Goal: Information Seeking & Learning: Find specific fact

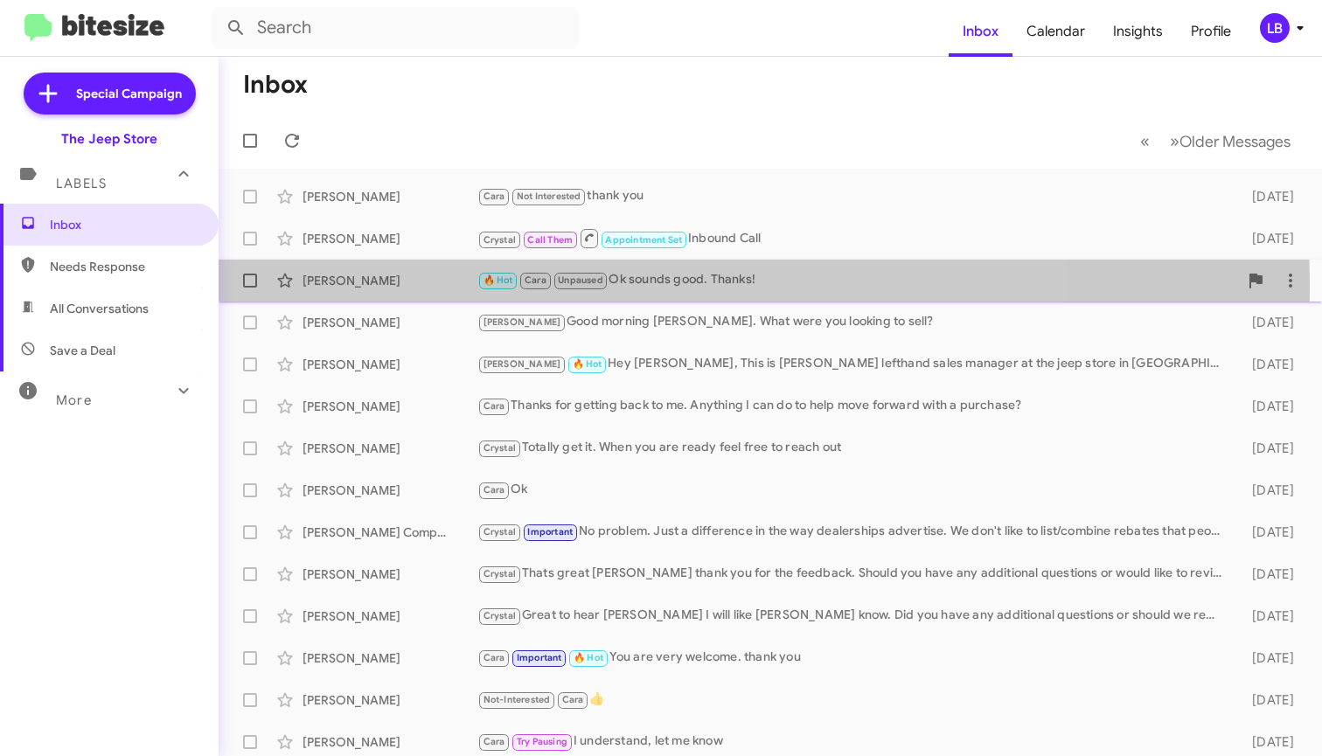
click at [411, 289] on div "[PERSON_NAME] 🔥 Hot Cara Unpaused Ok sounds good. Thanks! [DATE]" at bounding box center [771, 280] width 1076 height 35
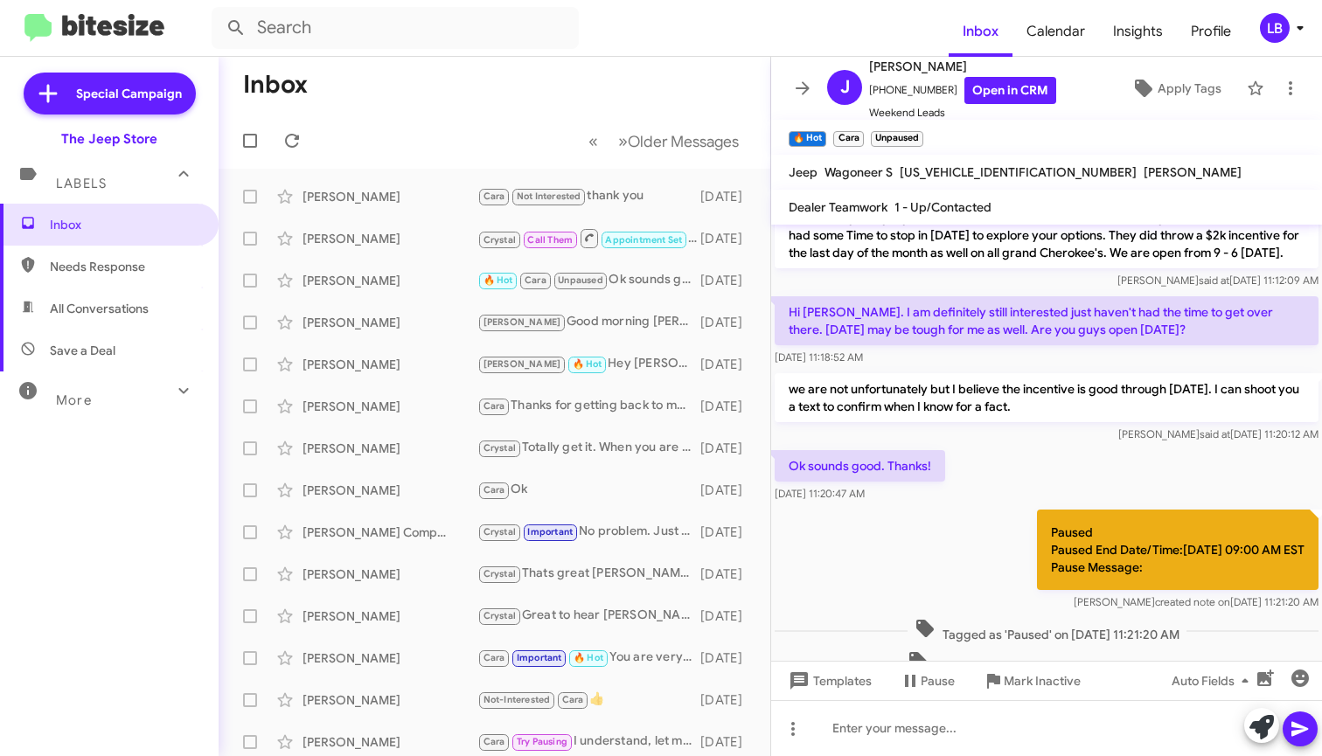
scroll to position [480, 0]
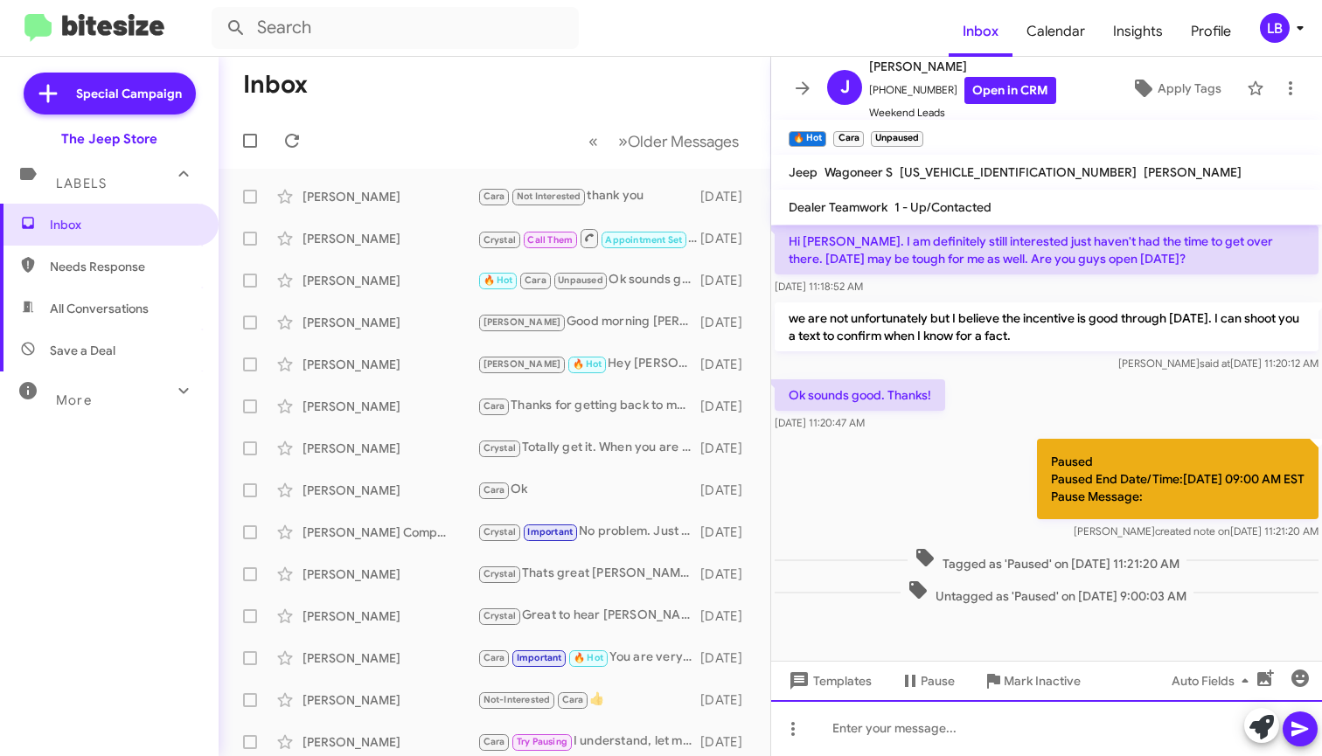
click at [922, 756] on div at bounding box center [1046, 728] width 551 height 56
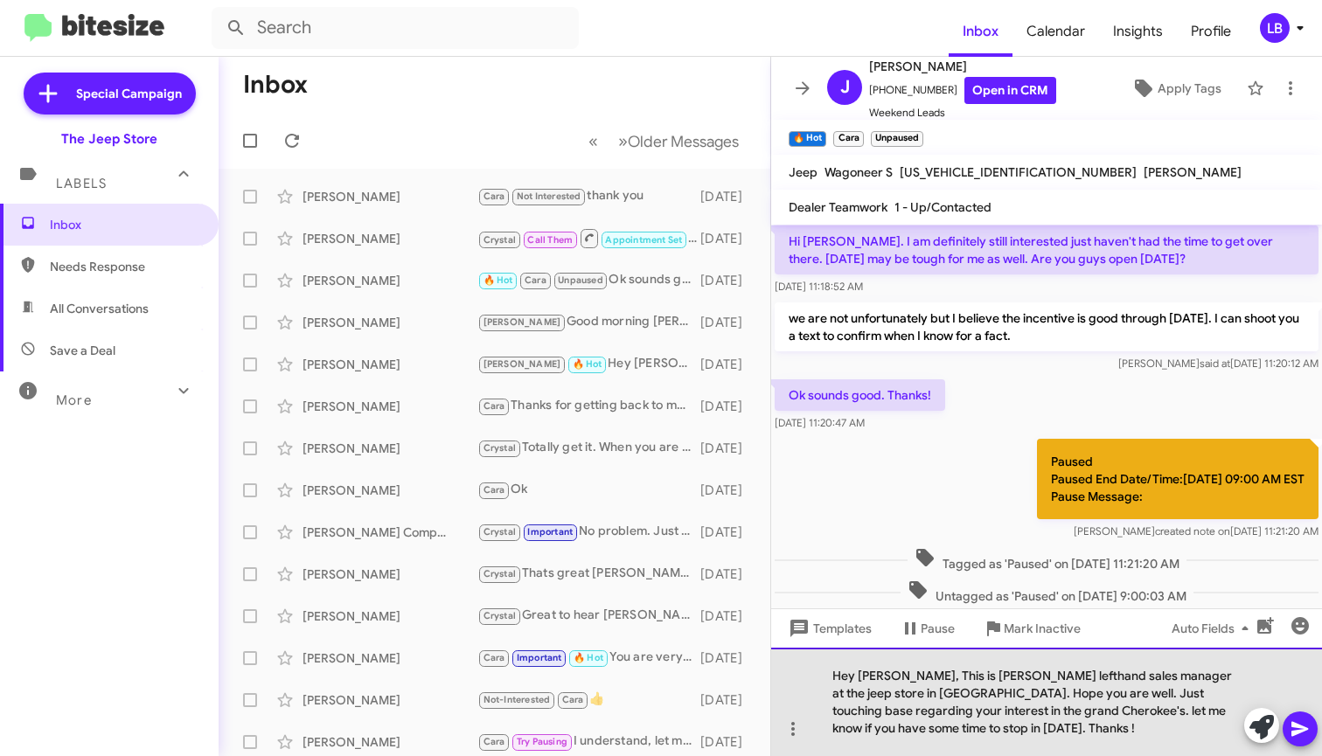
click at [1026, 714] on div "Hey [PERSON_NAME], This is [PERSON_NAME] lefthand sales manager at the jeep sto…" at bounding box center [1046, 702] width 551 height 108
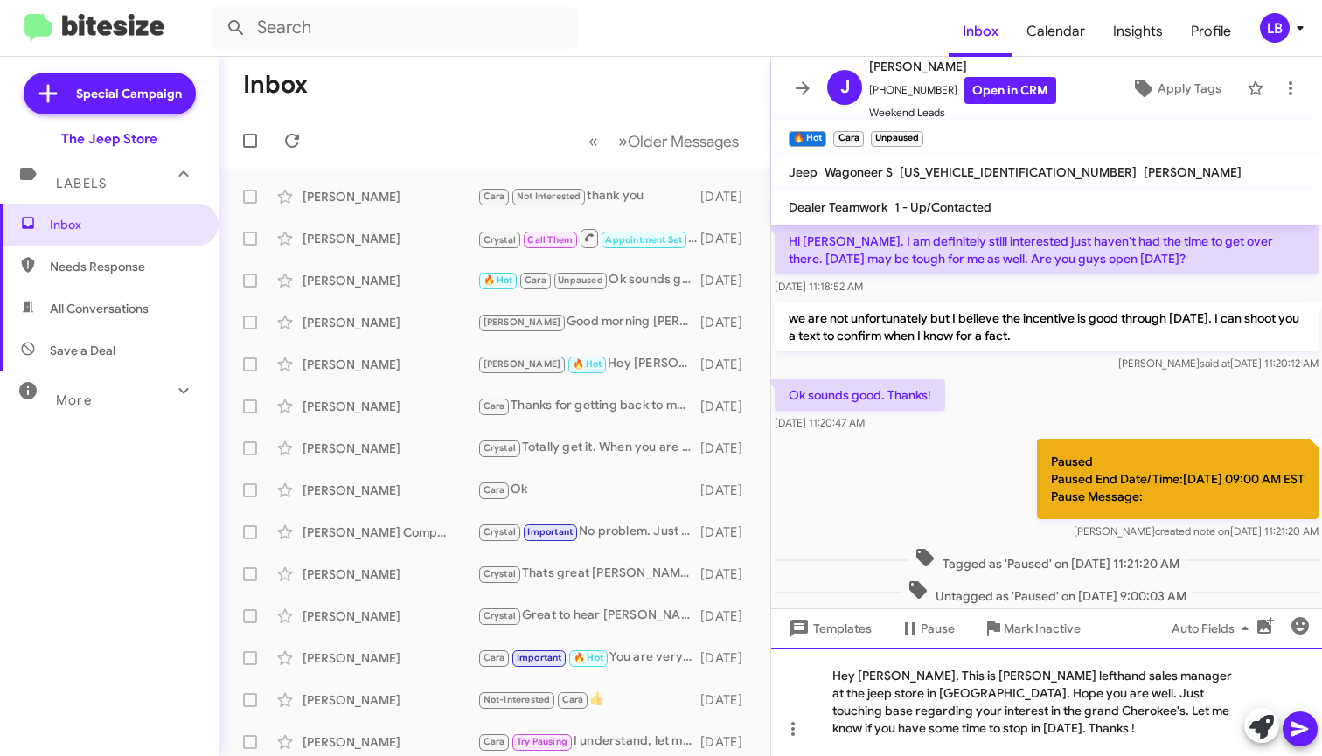
drag, startPoint x: 902, startPoint y: 730, endPoint x: 910, endPoint y: 725, distance: 10.2
click at [903, 729] on div "Hey [PERSON_NAME], This is [PERSON_NAME] lefthand sales manager at the jeep sto…" at bounding box center [1046, 702] width 551 height 108
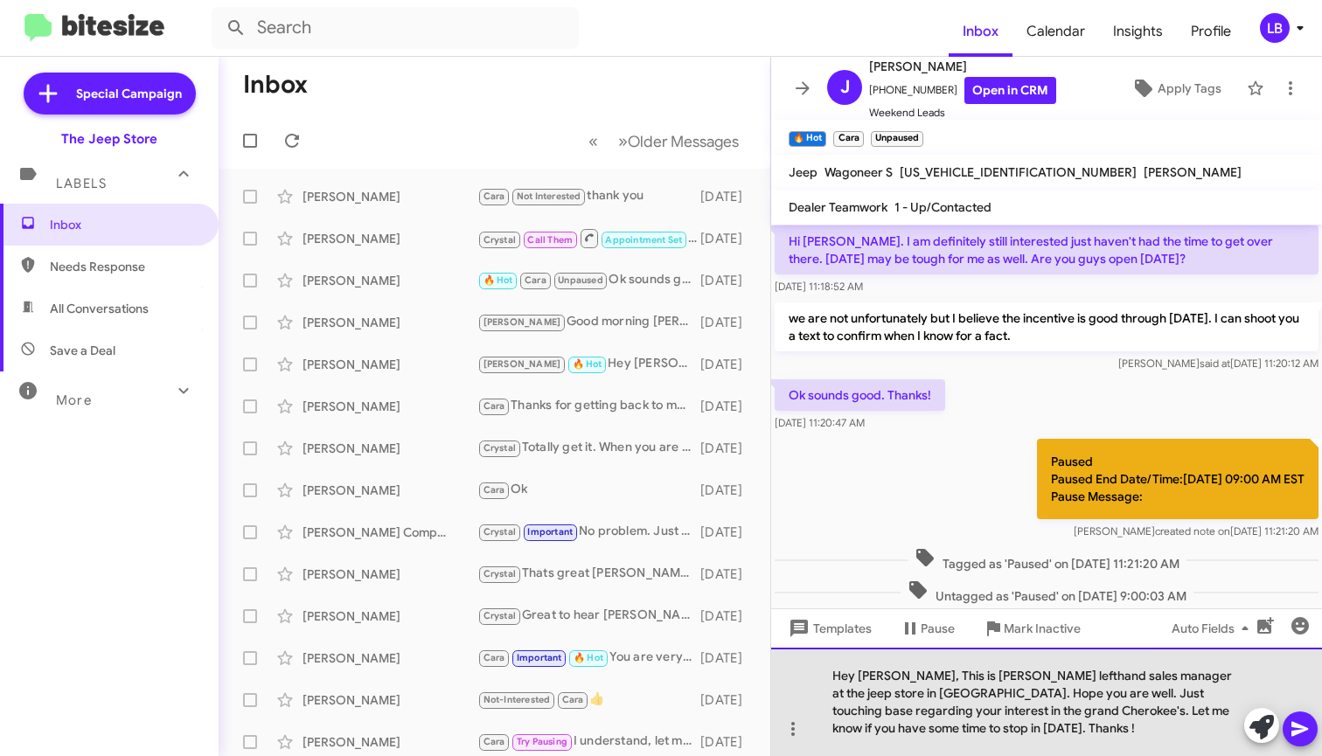
click at [908, 733] on div "Hey [PERSON_NAME], This is [PERSON_NAME] lefthand sales manager at the jeep sto…" at bounding box center [1046, 702] width 551 height 108
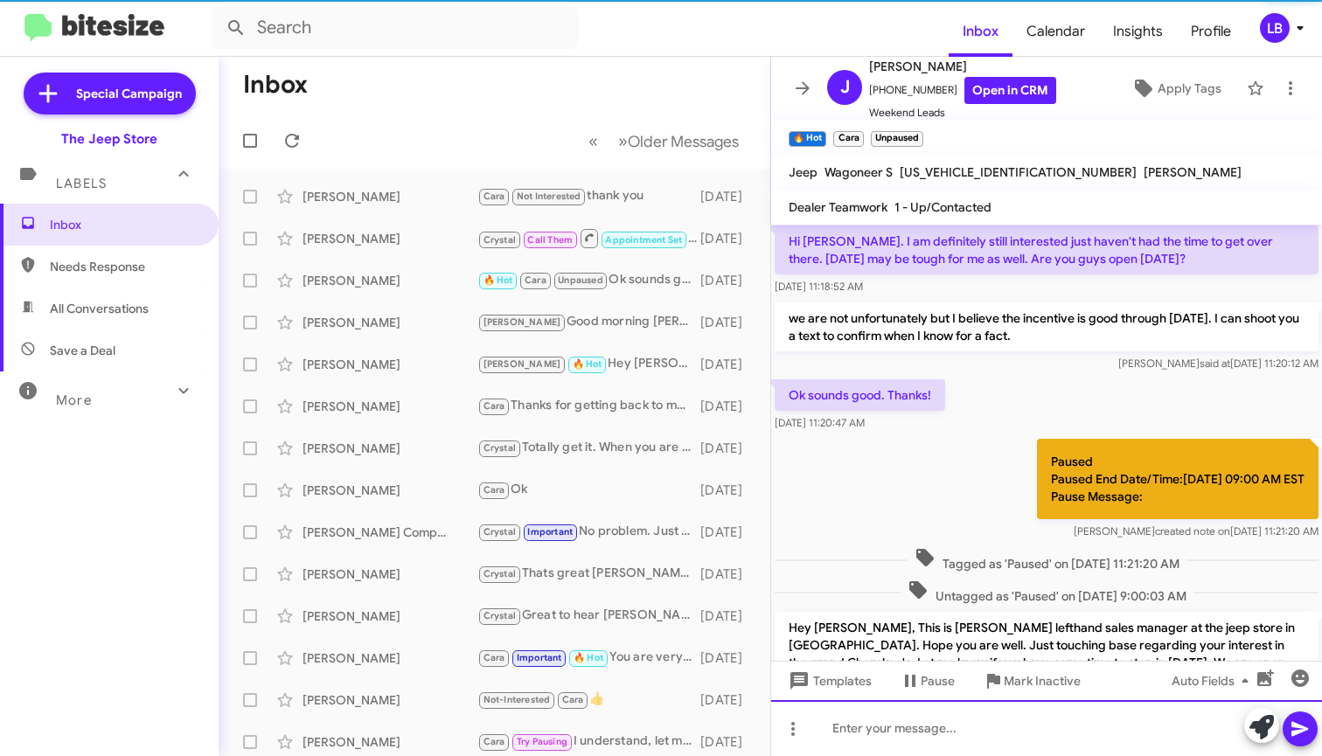
scroll to position [0, 0]
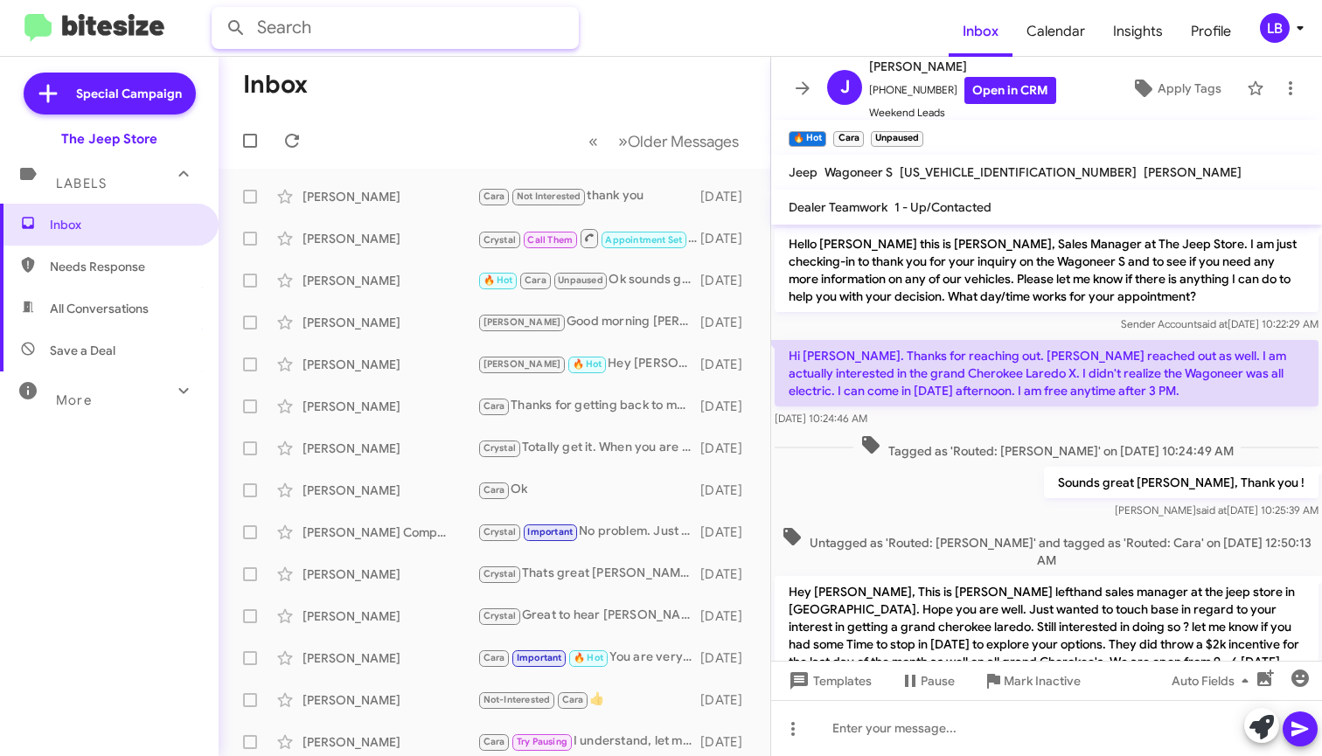
click at [312, 33] on input "text" at bounding box center [395, 28] width 367 height 42
type input "5149999717"
click at [236, 28] on button at bounding box center [236, 27] width 35 height 35
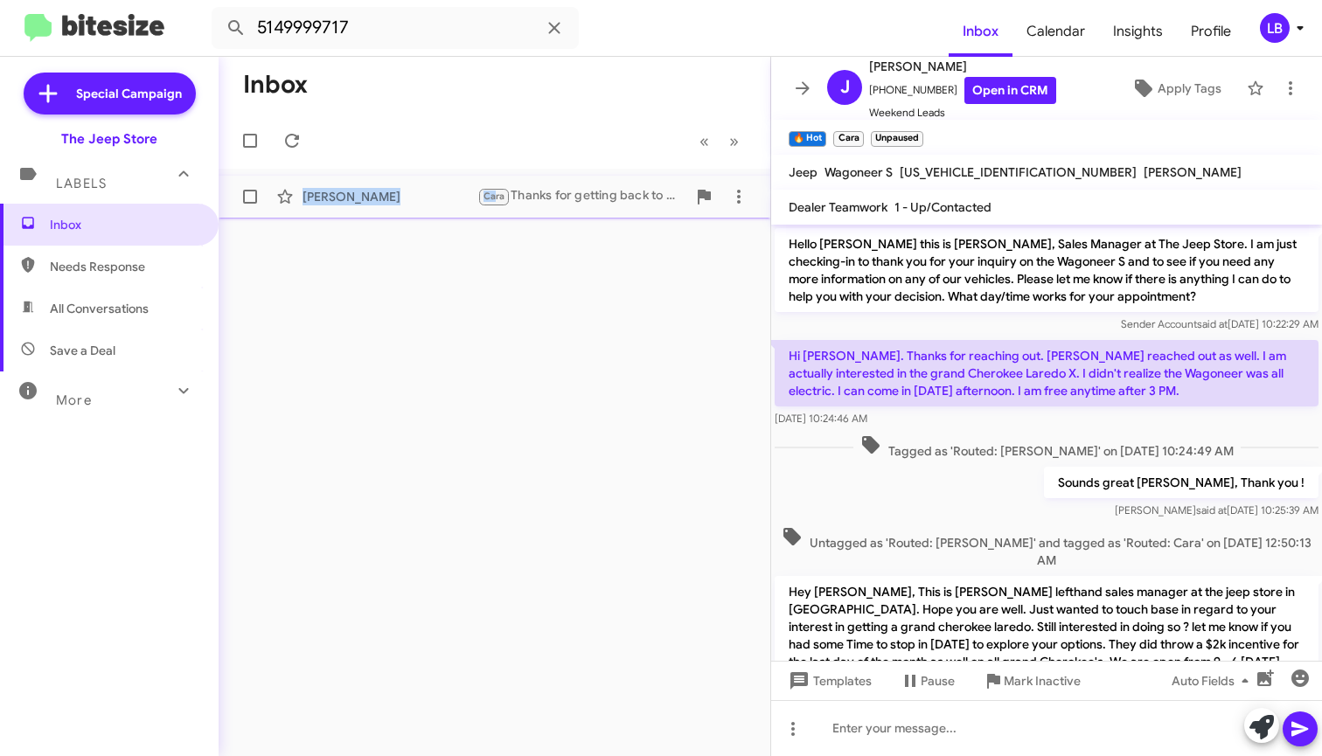
drag, startPoint x: 464, startPoint y: 182, endPoint x: 440, endPoint y: 185, distance: 24.6
click at [457, 184] on div "[PERSON_NAME] [PERSON_NAME] Thanks for getting back to me. Anything I can do to…" at bounding box center [495, 196] width 524 height 35
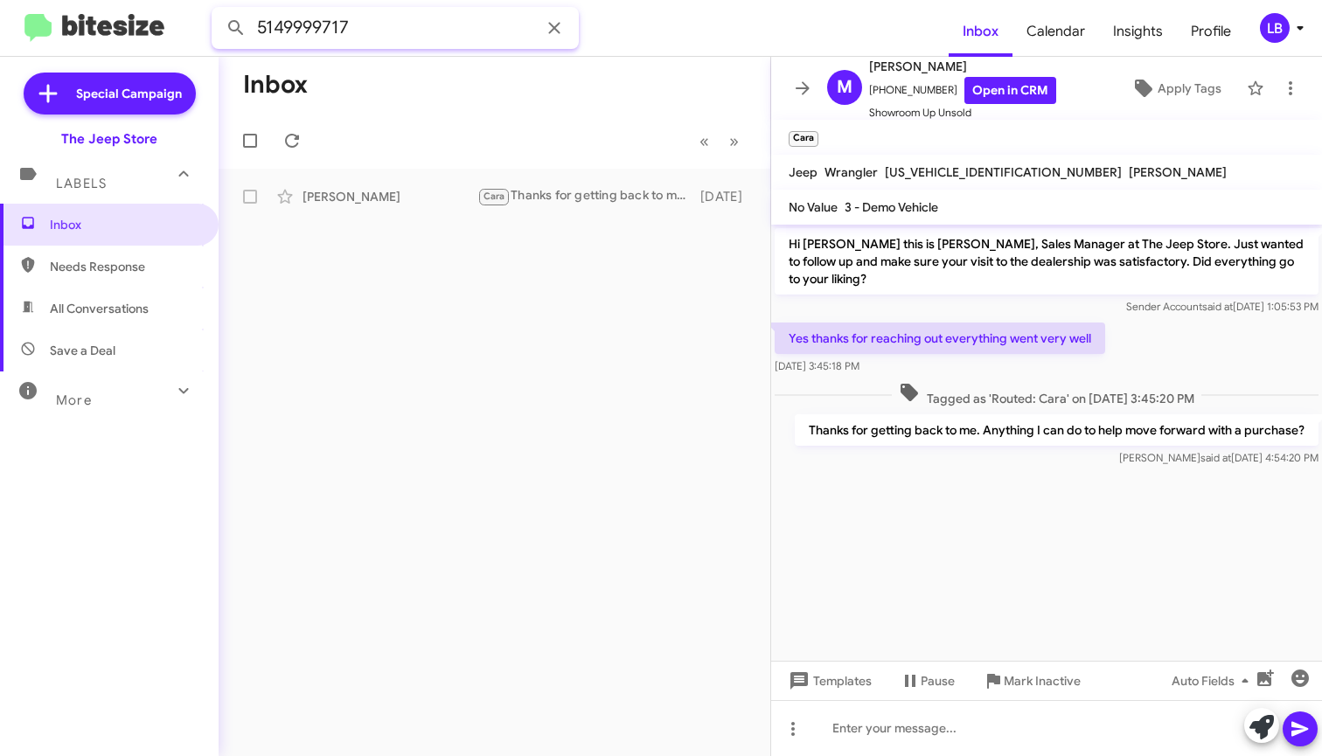
drag, startPoint x: 395, startPoint y: 38, endPoint x: 100, endPoint y: 19, distance: 296.2
click at [100, 19] on mat-toolbar "5149999717 Inbox Calendar Insights Profile LB" at bounding box center [661, 28] width 1322 height 56
type input "7329394990"
click at [236, 28] on button at bounding box center [236, 27] width 35 height 35
click at [386, 200] on div "[PERSON_NAME]" at bounding box center [390, 196] width 175 height 17
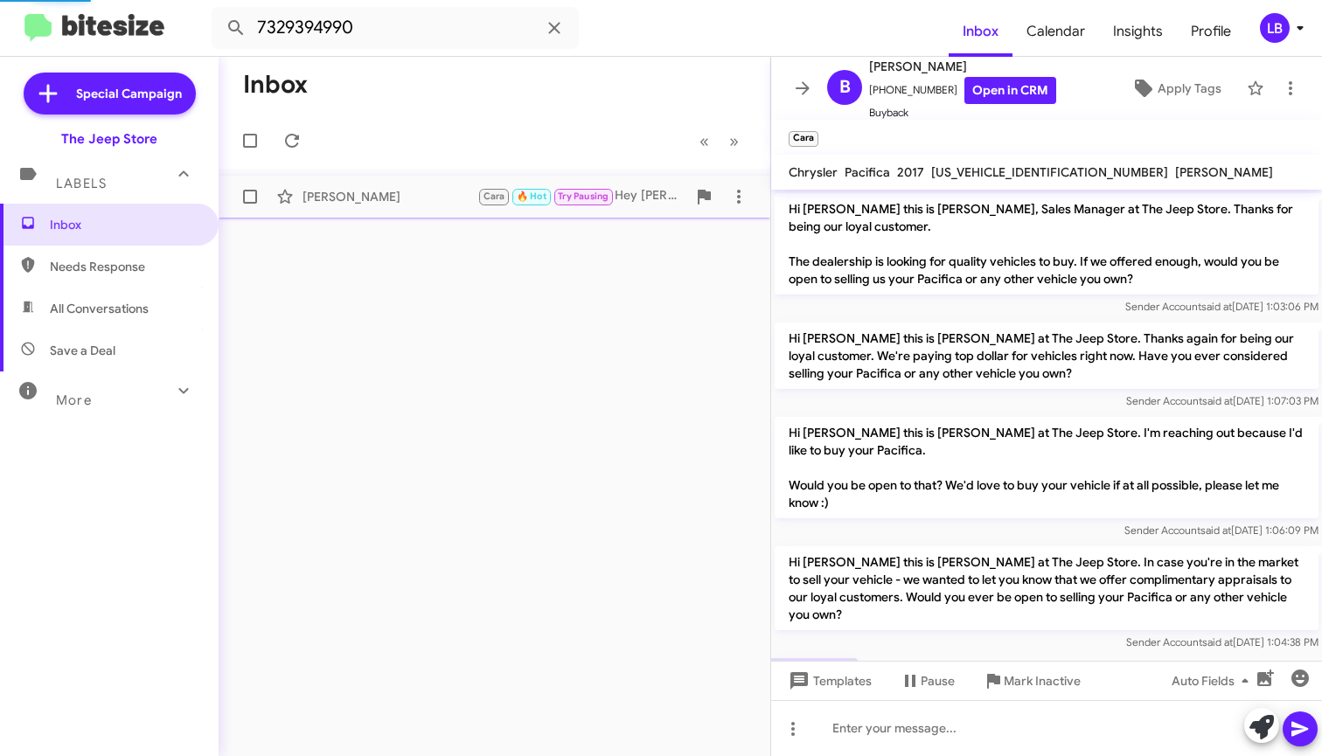
scroll to position [565, 0]
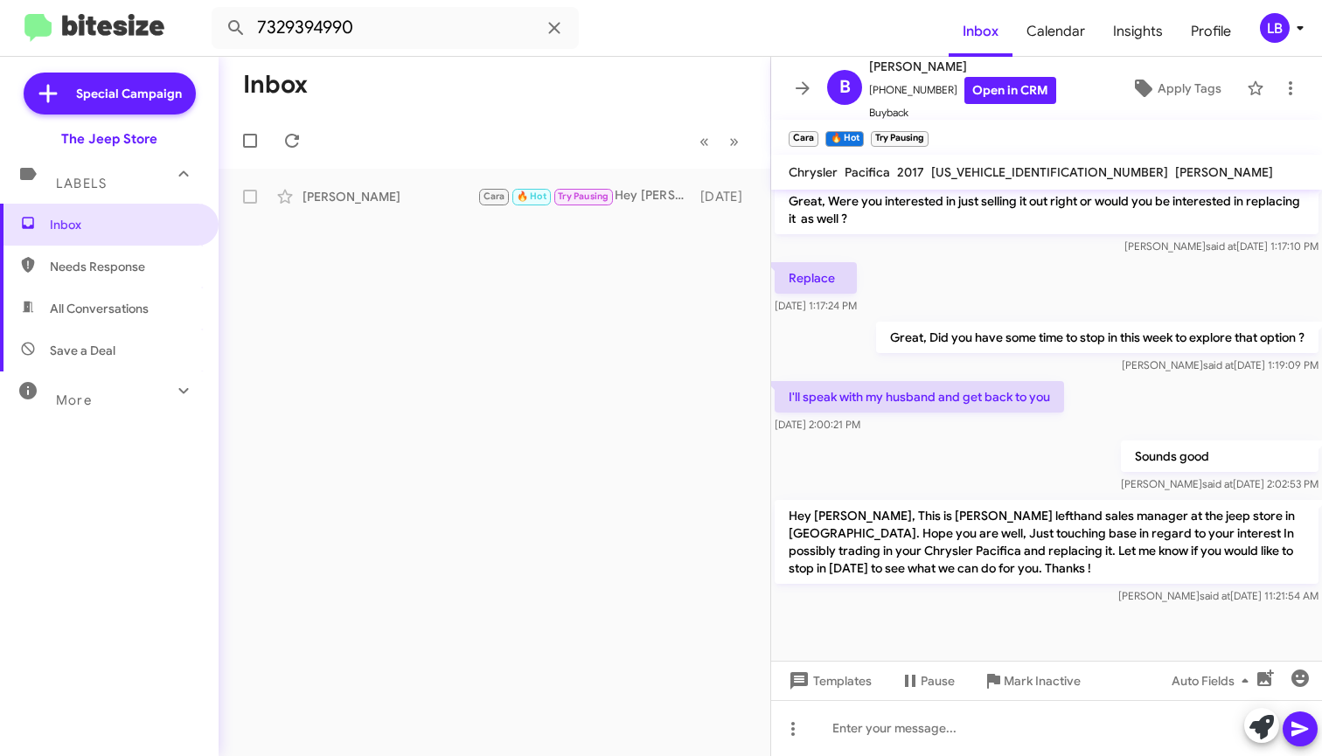
click at [1007, 234] on div "Great, Were you interested in just selling it out right or would you be interes…" at bounding box center [1047, 220] width 544 height 70
drag, startPoint x: 470, startPoint y: 29, endPoint x: 194, endPoint y: -47, distance: 285.8
click at [194, 0] on html "7329394990 Inbox Calendar Insights Profile LB Special Campaign The Jeep Store L…" at bounding box center [661, 378] width 1322 height 756
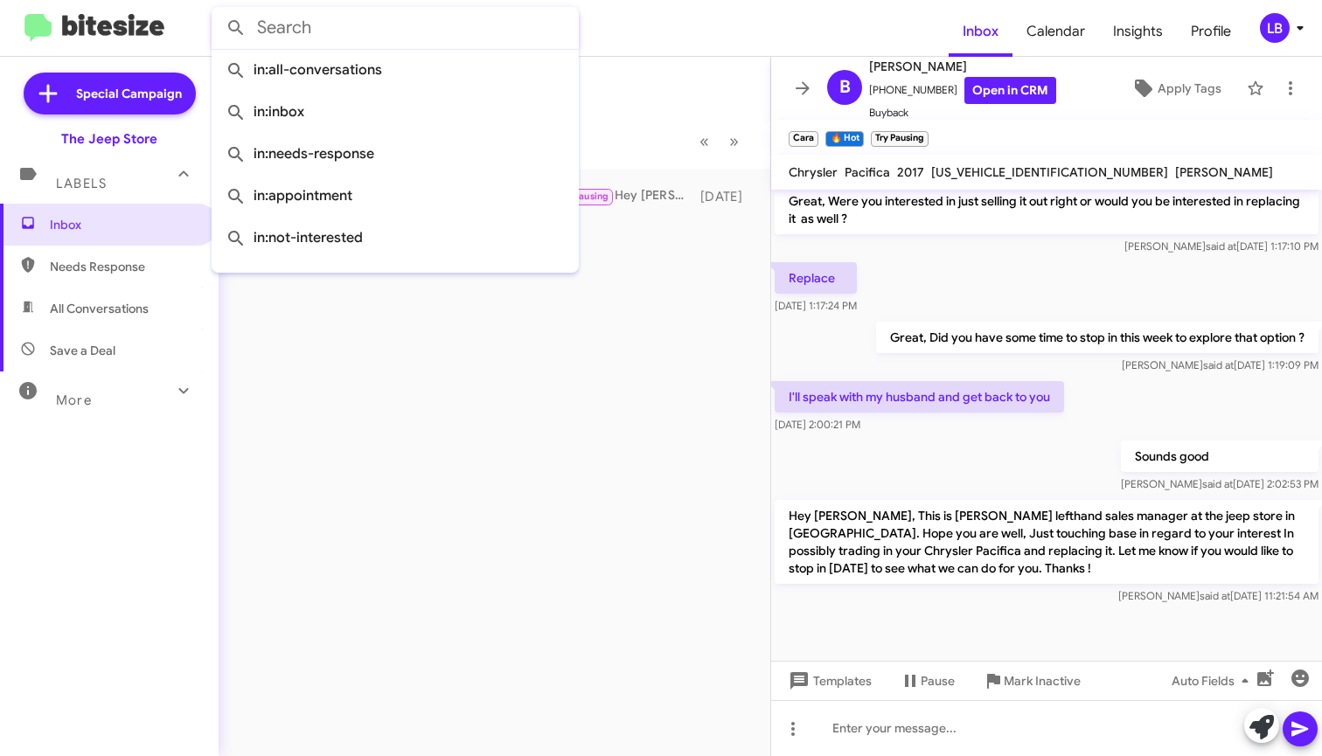
click at [236, 28] on button at bounding box center [236, 27] width 35 height 35
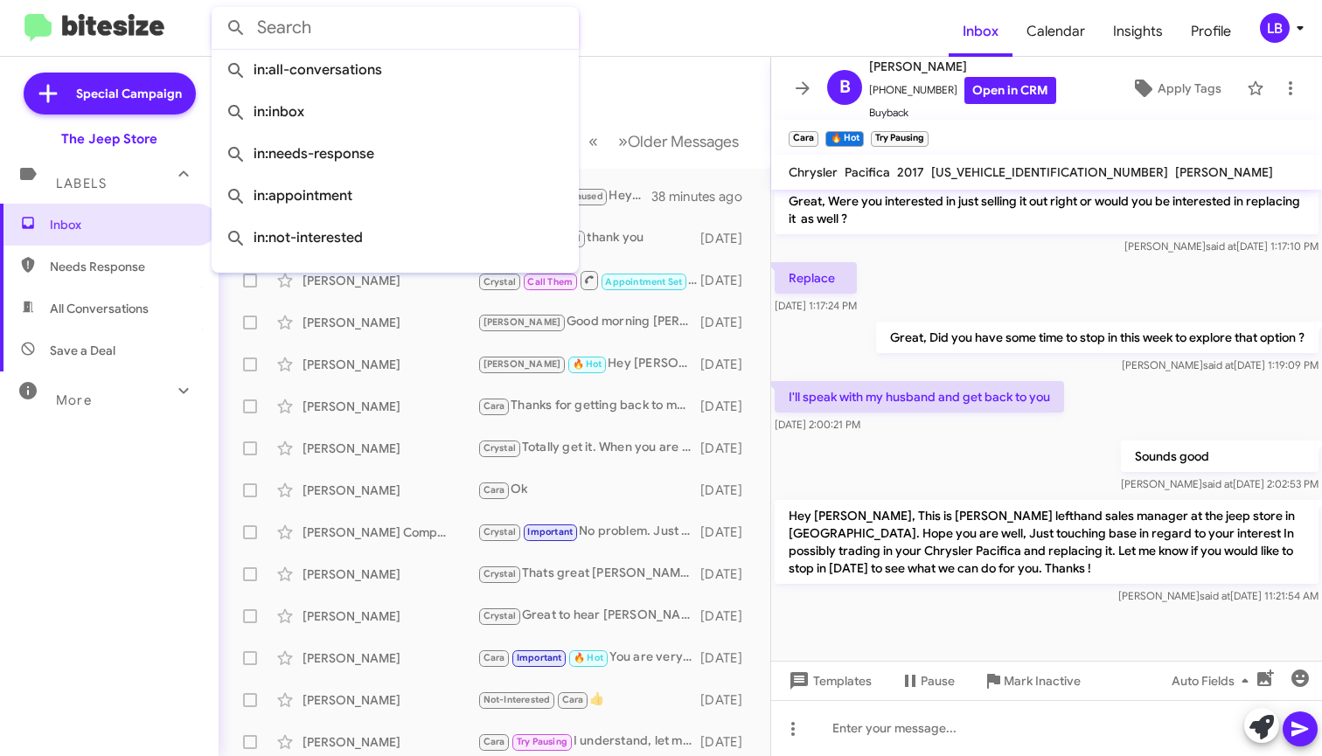
click at [614, 104] on mat-toolbar-row "Inbox" at bounding box center [495, 85] width 552 height 56
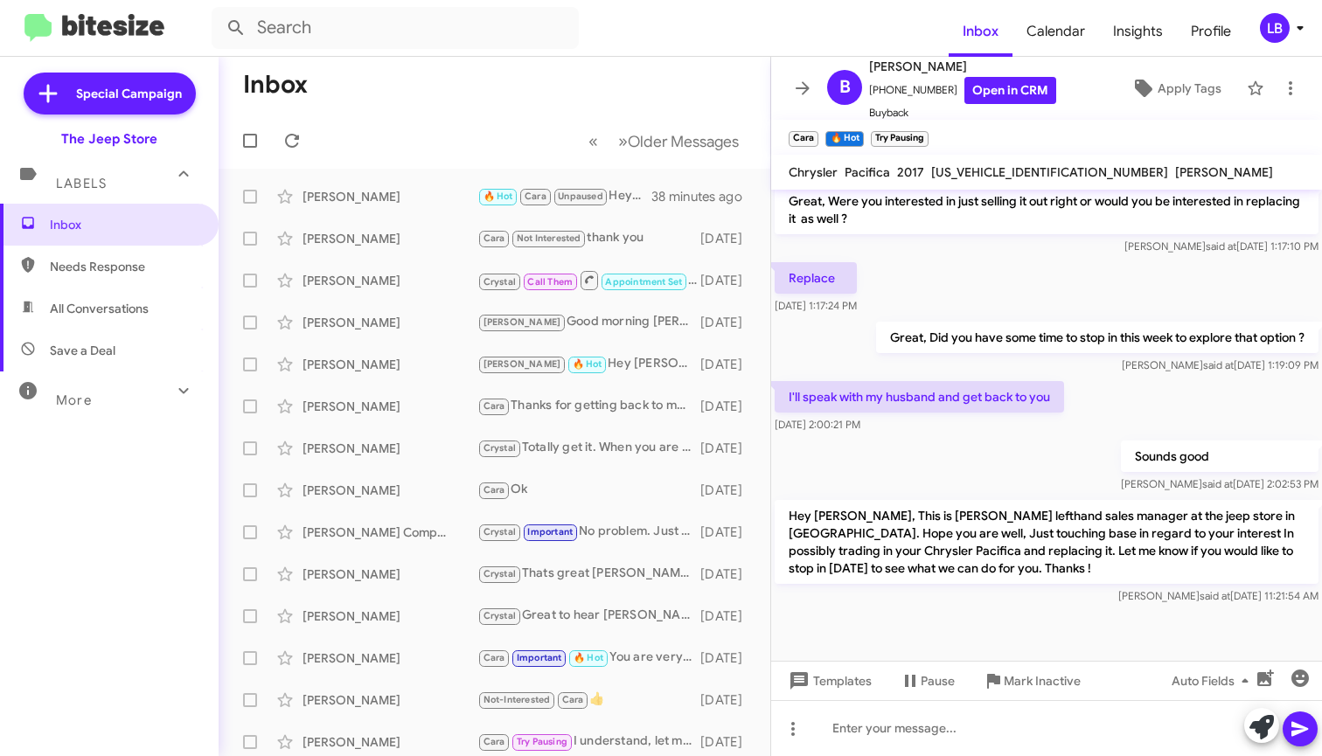
click at [530, 108] on mat-toolbar-row "Inbox" at bounding box center [495, 85] width 552 height 56
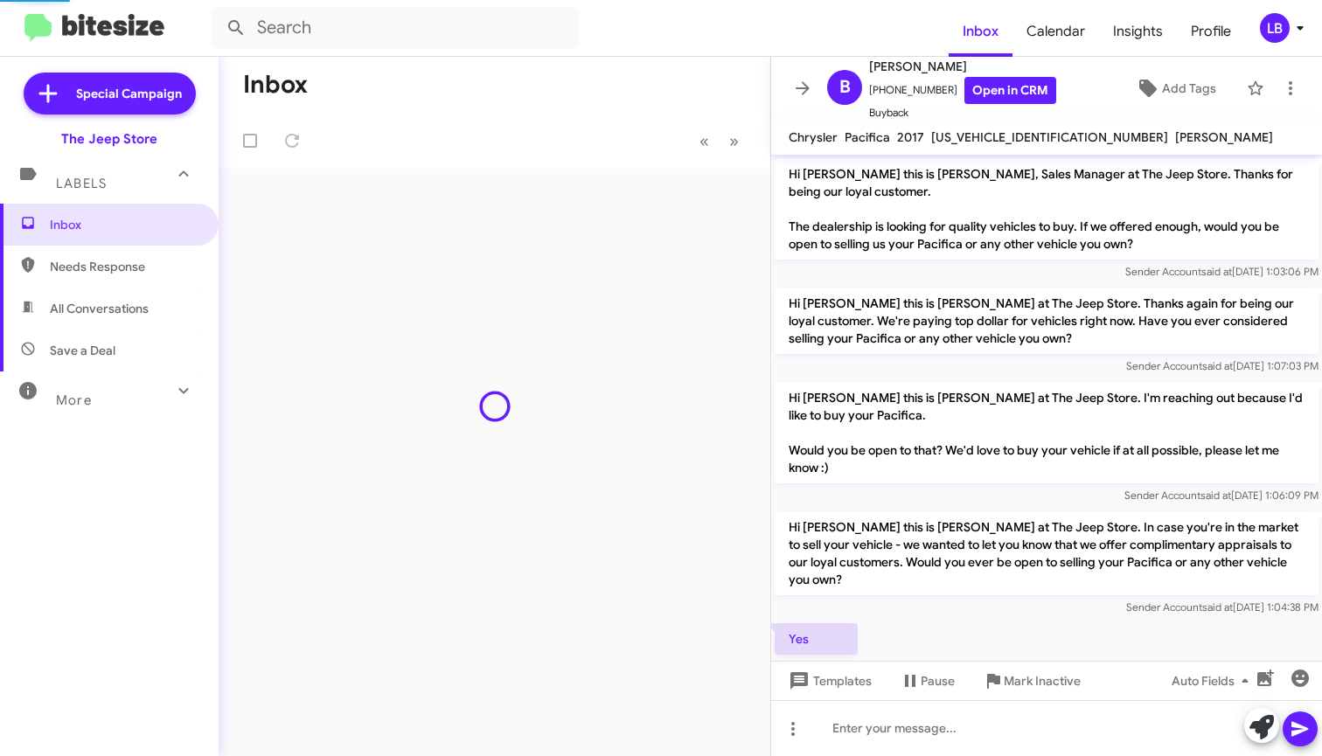
scroll to position [530, 0]
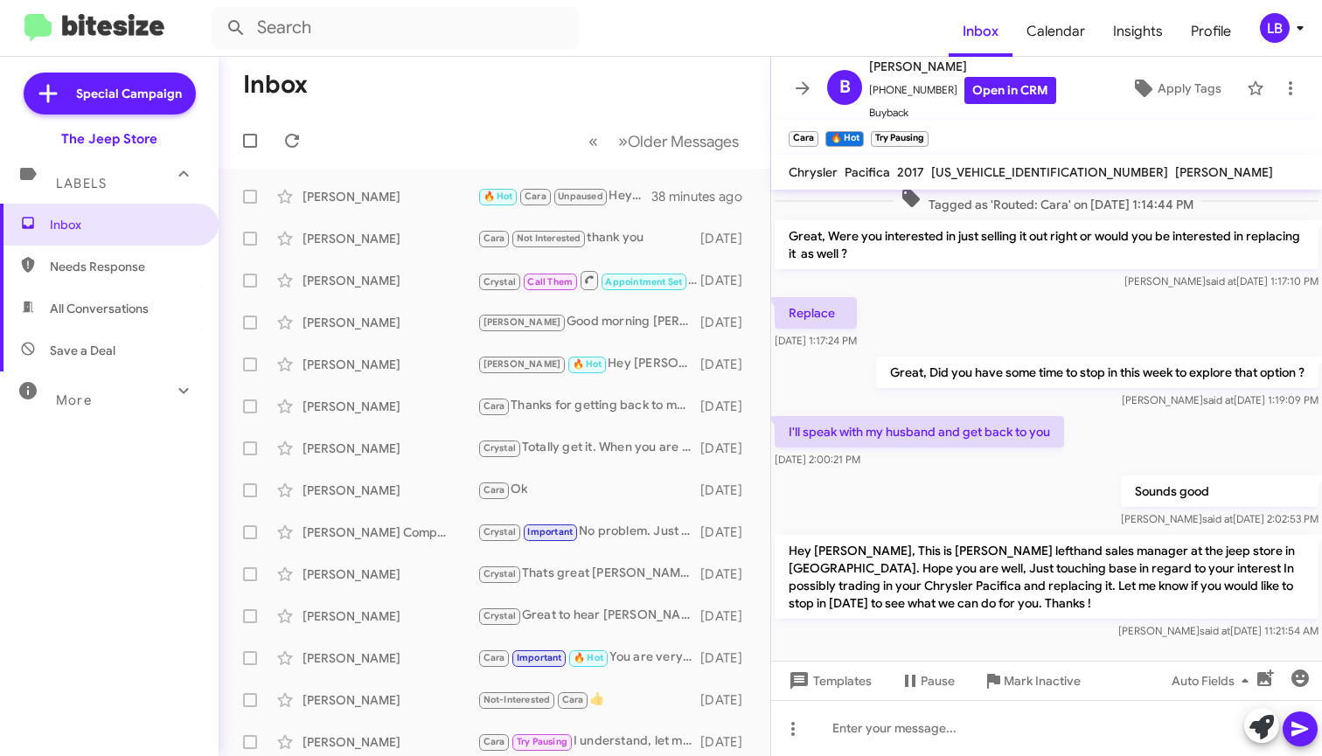
click at [498, 82] on mat-toolbar-row "Inbox" at bounding box center [495, 85] width 552 height 56
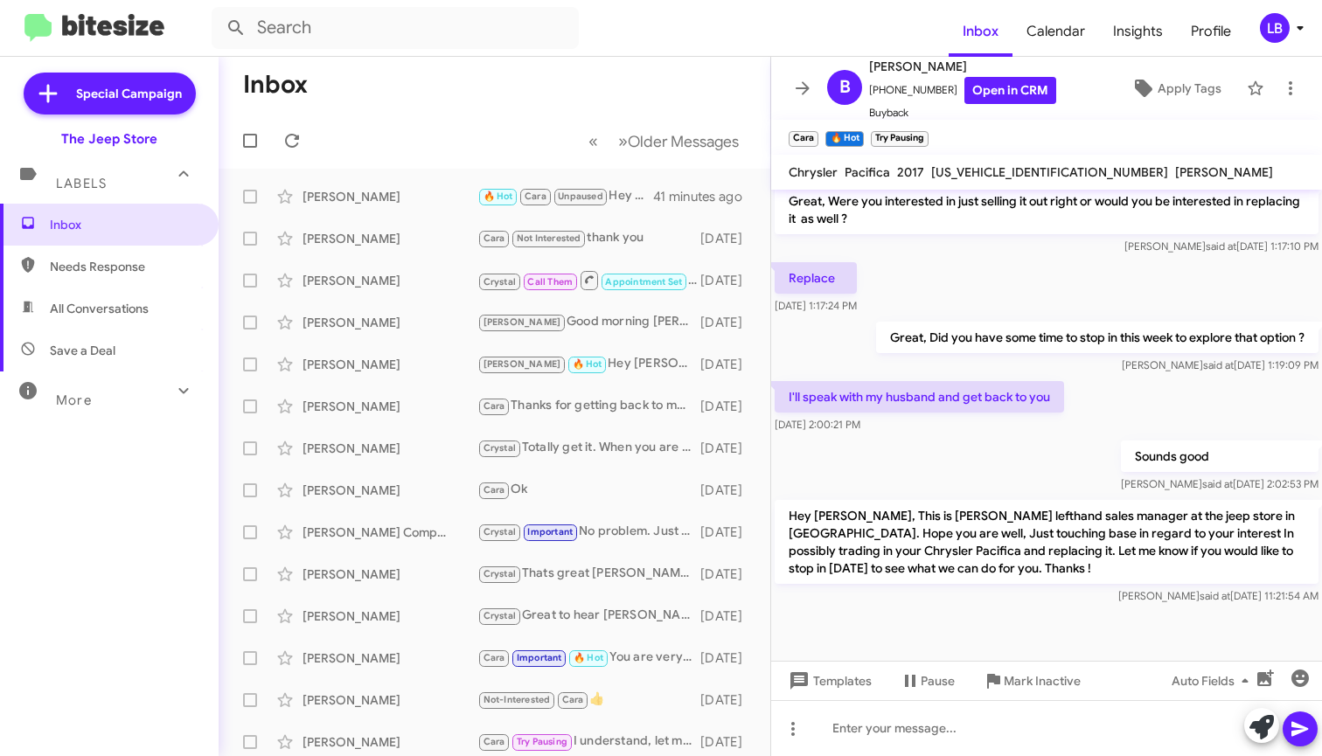
click at [1111, 307] on div "Replace Aug 21, 2025, 1:17:24 PM" at bounding box center [1046, 288] width 551 height 59
drag, startPoint x: 460, startPoint y: 41, endPoint x: 470, endPoint y: 48, distance: 12.6
click at [461, 42] on input "text" at bounding box center [395, 28] width 367 height 42
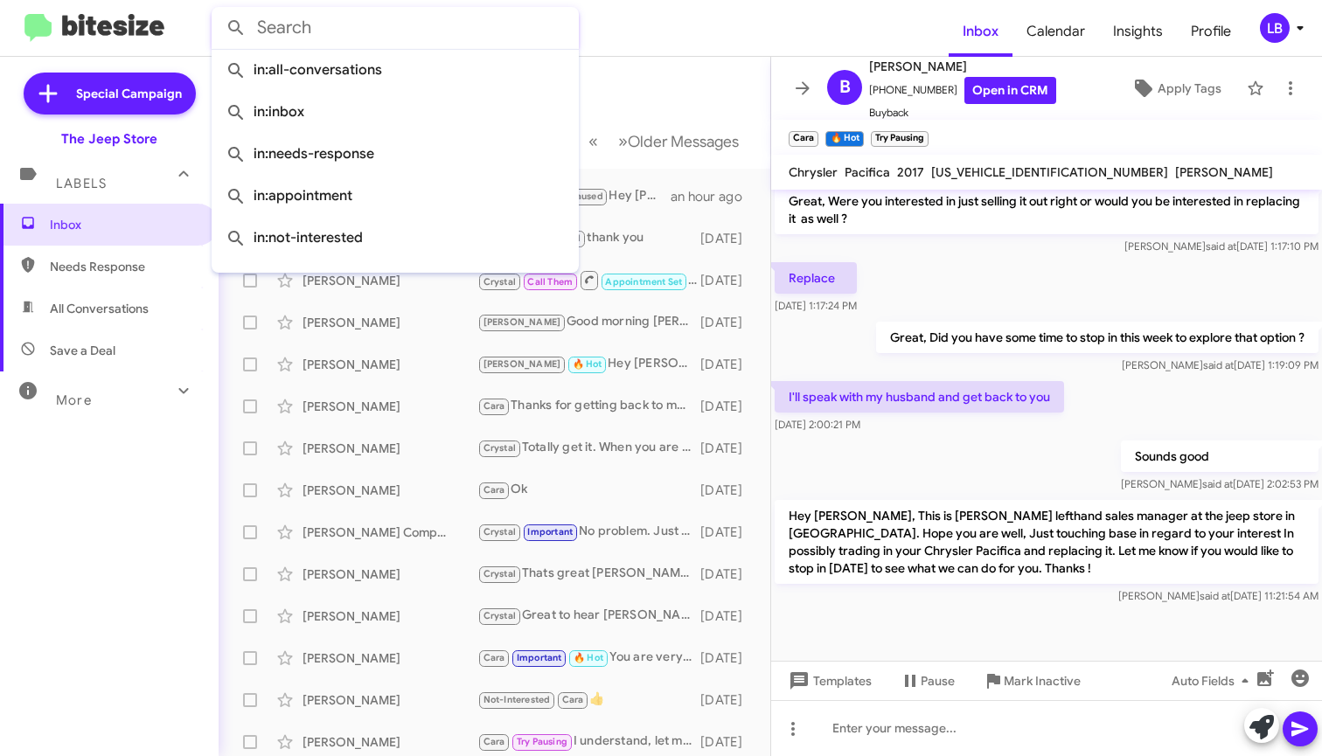
click at [661, 105] on mat-toolbar-row "Inbox" at bounding box center [495, 85] width 552 height 56
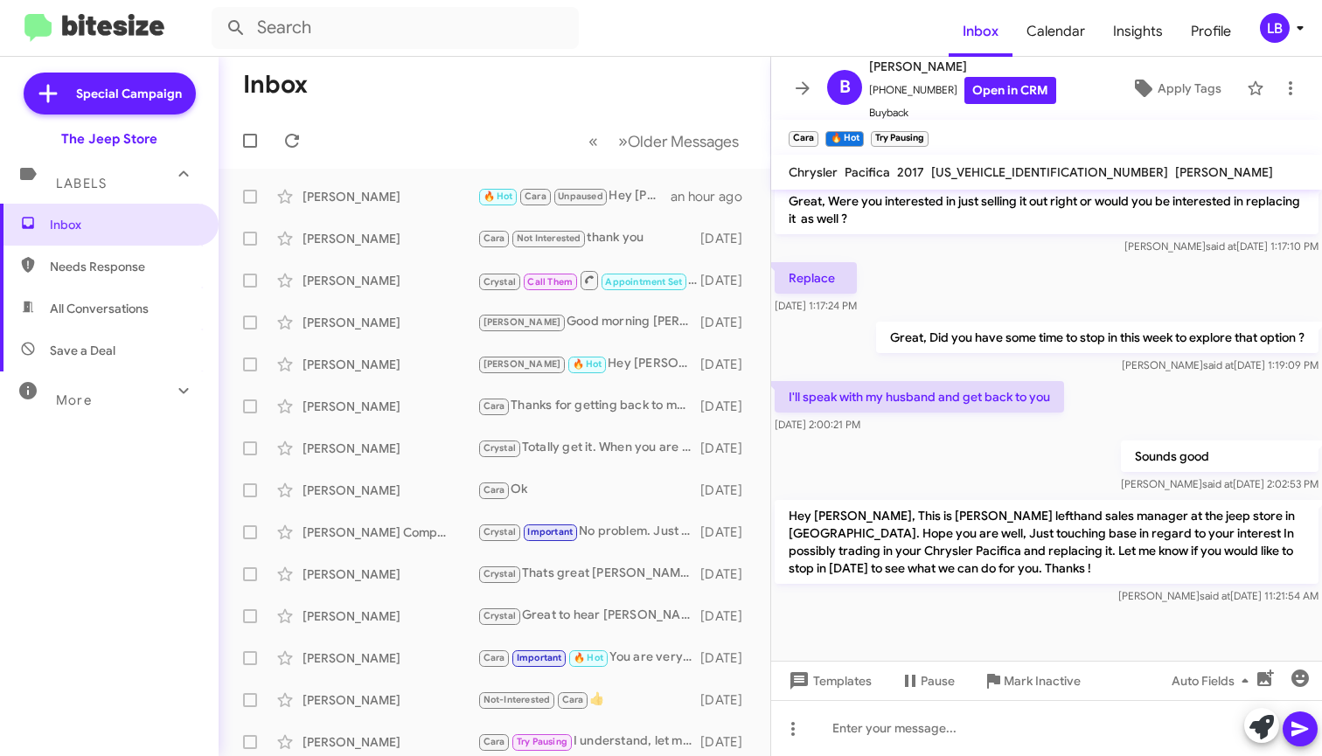
click at [1046, 240] on div "Luis said at Aug 21, 2025, 1:17:10 PM" at bounding box center [1047, 246] width 544 height 17
